Goal: Information Seeking & Learning: Learn about a topic

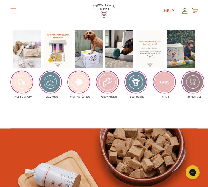
scroll to position [1070, 0]
click at [166, 73] on img at bounding box center [165, 82] width 22 height 22
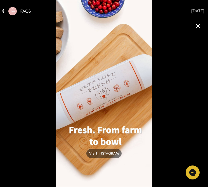
click at [195, 29] on link "×" at bounding box center [198, 25] width 13 height 13
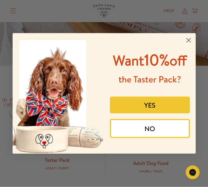
scroll to position [156, 0]
click at [174, 114] on button "YES" at bounding box center [150, 105] width 80 height 17
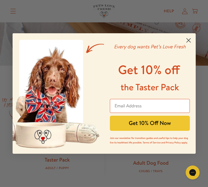
click at [172, 104] on input "Email Address" at bounding box center [150, 106] width 80 height 14
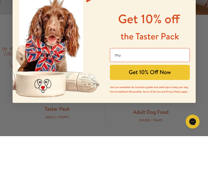
type input "m"
type input "[PERSON_NAME][EMAIL_ADDRESS][DOMAIN_NAME]"
click at [124, 116] on button "Get 10% Off Now" at bounding box center [150, 123] width 80 height 15
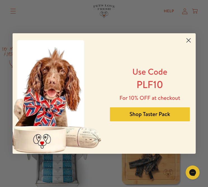
click at [129, 118] on button "Shop Taster Pack" at bounding box center [150, 115] width 80 height 14
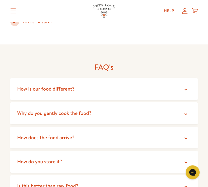
scroll to position [1203, 0]
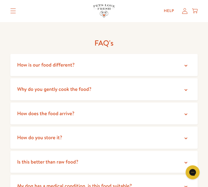
click at [20, 134] on span "How do you store it?" at bounding box center [39, 137] width 45 height 7
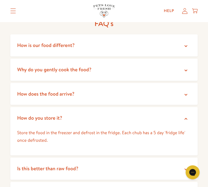
click at [28, 166] on span "Is this better than raw food?" at bounding box center [47, 169] width 61 height 7
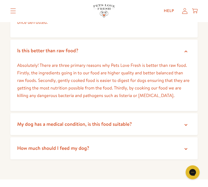
scroll to position [1369, 0]
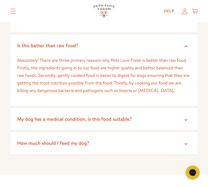
click at [24, 140] on span "How much should I feed my dog?" at bounding box center [53, 143] width 72 height 7
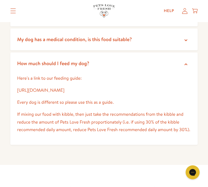
scroll to position [1449, 0]
click at [31, 87] on link "https://petslovefresh.com/pages/feeding-guide" at bounding box center [40, 90] width 47 height 6
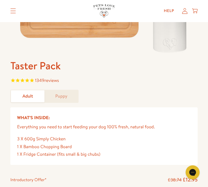
scroll to position [156, 0]
